Goal: Find specific page/section: Find specific page/section

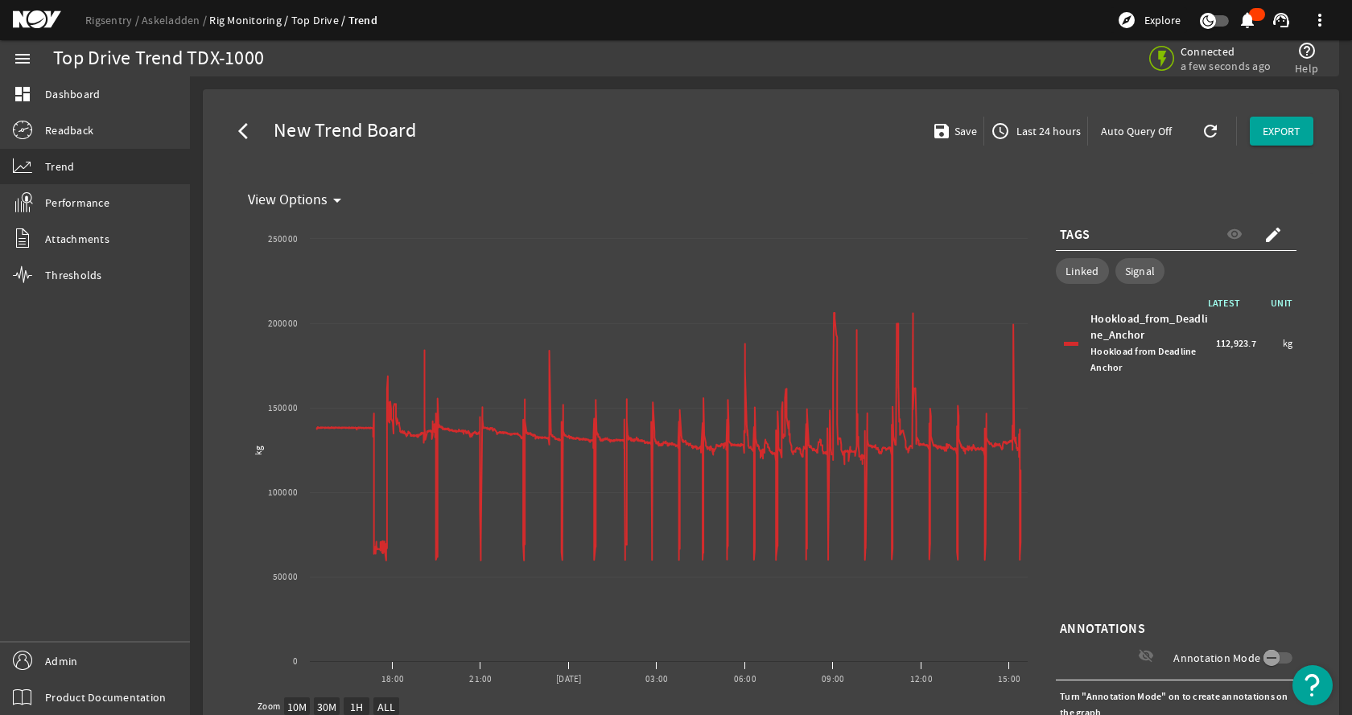
select select "10M"
click at [88, 18] on link "Rigsentry" at bounding box center [113, 20] width 56 height 14
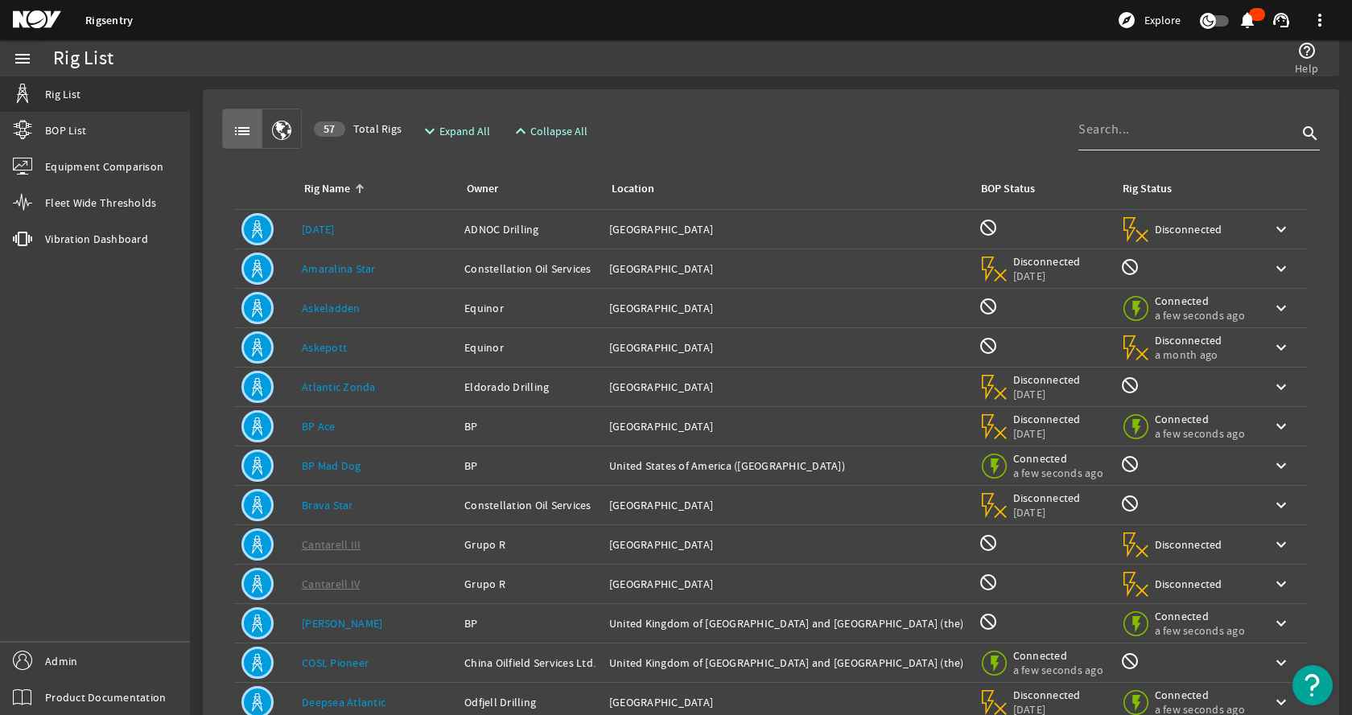
click at [1213, 134] on input at bounding box center [1187, 129] width 219 height 19
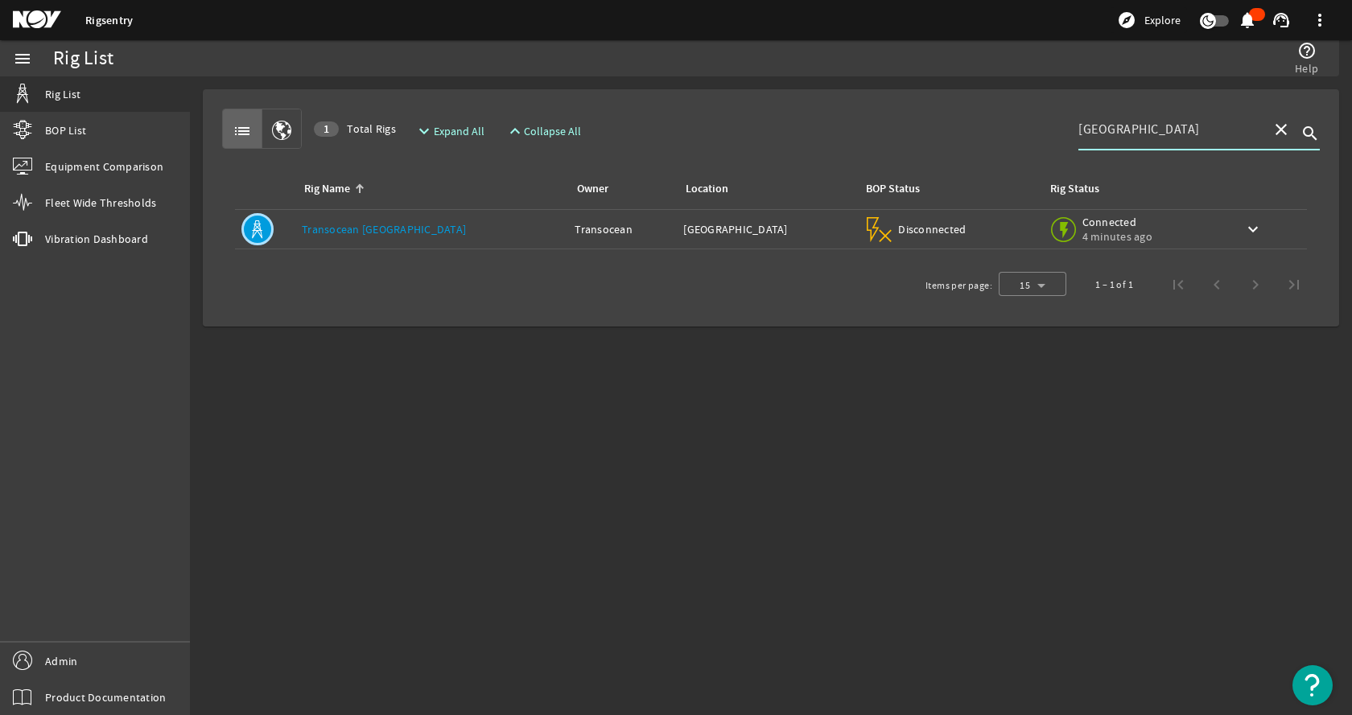
type input "[GEOGRAPHIC_DATA]"
click at [93, 211] on link "Fleet Wide Thresholds" at bounding box center [95, 202] width 190 height 35
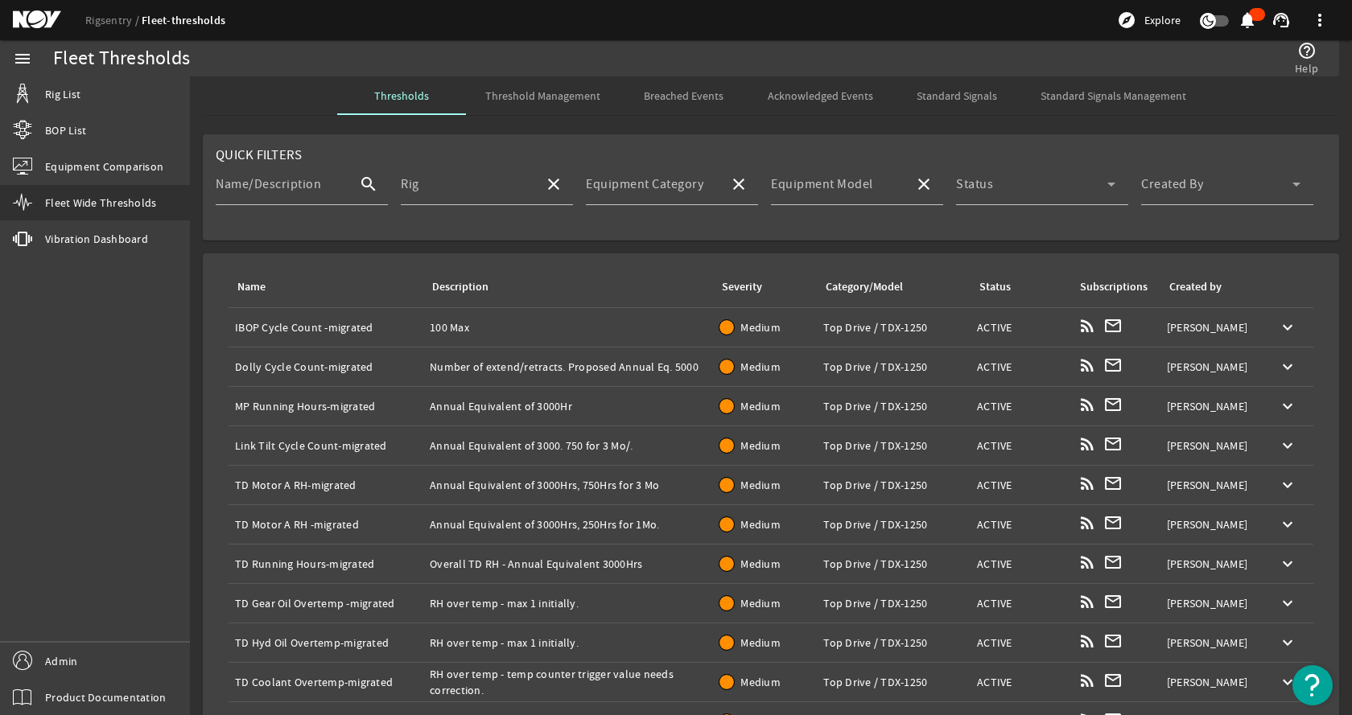
click at [443, 245] on rigsentry-mat-card "Quick Filters Name/Description search Rig close Equipment Category close Equipm…" at bounding box center [771, 187] width 1162 height 119
click at [407, 176] on mat-label "Rig" at bounding box center [410, 184] width 19 height 16
click at [407, 181] on input "Rig" at bounding box center [466, 190] width 130 height 19
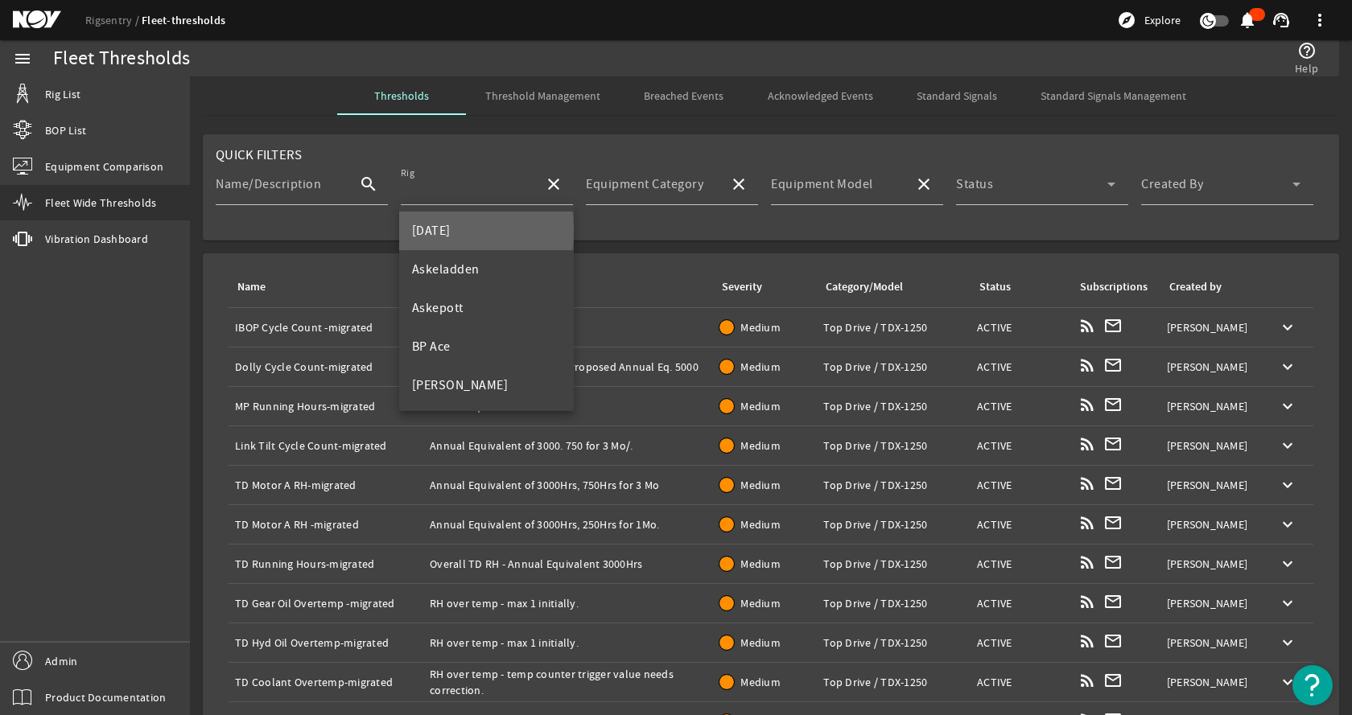
click at [453, 230] on mat-option "[DATE]" at bounding box center [486, 231] width 175 height 39
type input "[DATE]"
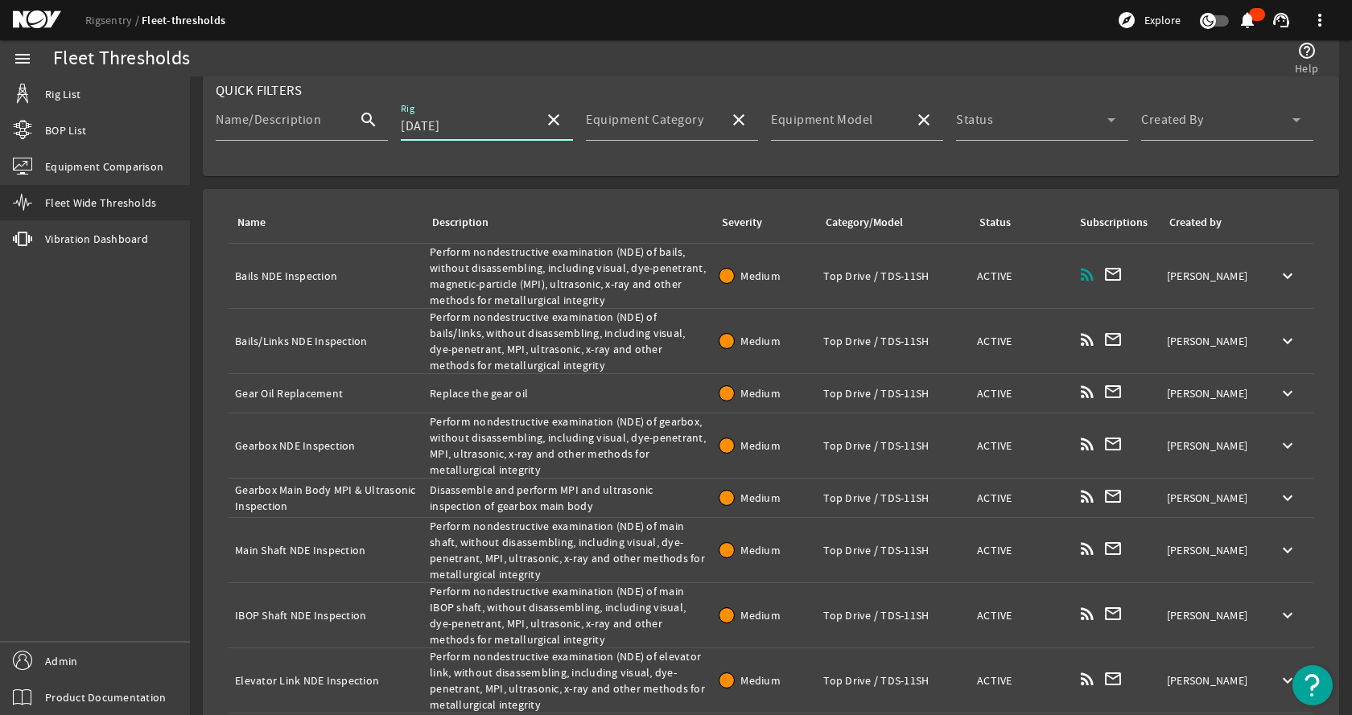
scroll to position [31, 0]
